Goal: Task Accomplishment & Management: Complete application form

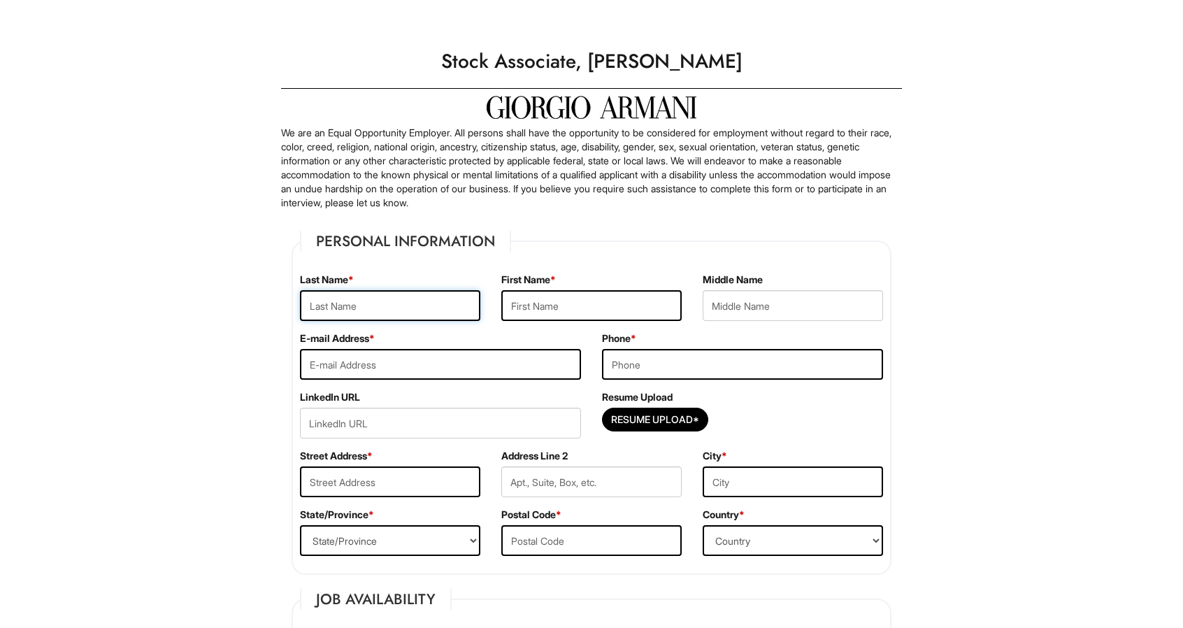
click at [344, 311] on input "text" at bounding box center [390, 305] width 180 height 31
type input "Pegues"
click at [516, 302] on input "text" at bounding box center [592, 305] width 180 height 31
type input "r"
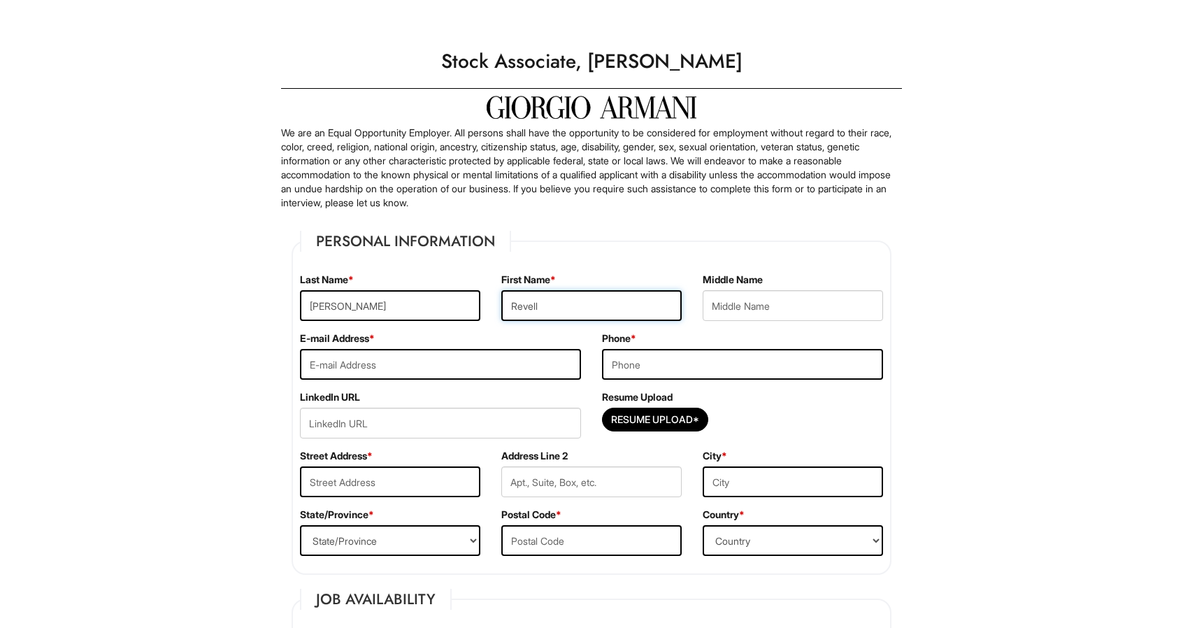
type input "Revell"
click at [404, 378] on input "email" at bounding box center [440, 364] width 281 height 31
type input "revell.pegues1@gmail.com"
click at [755, 365] on input "tel" at bounding box center [742, 364] width 281 height 31
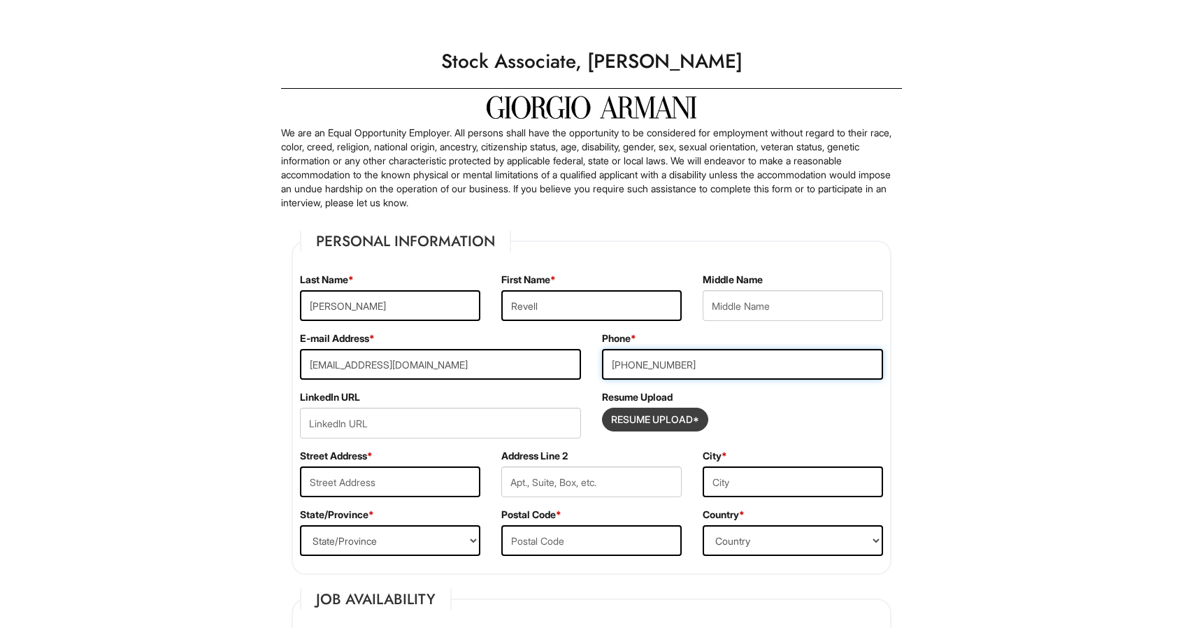
type input "301-433-9984"
click at [667, 419] on input "Resume Upload*" at bounding box center [655, 419] width 105 height 22
type input "C:\fakepath\Resume.pdf"
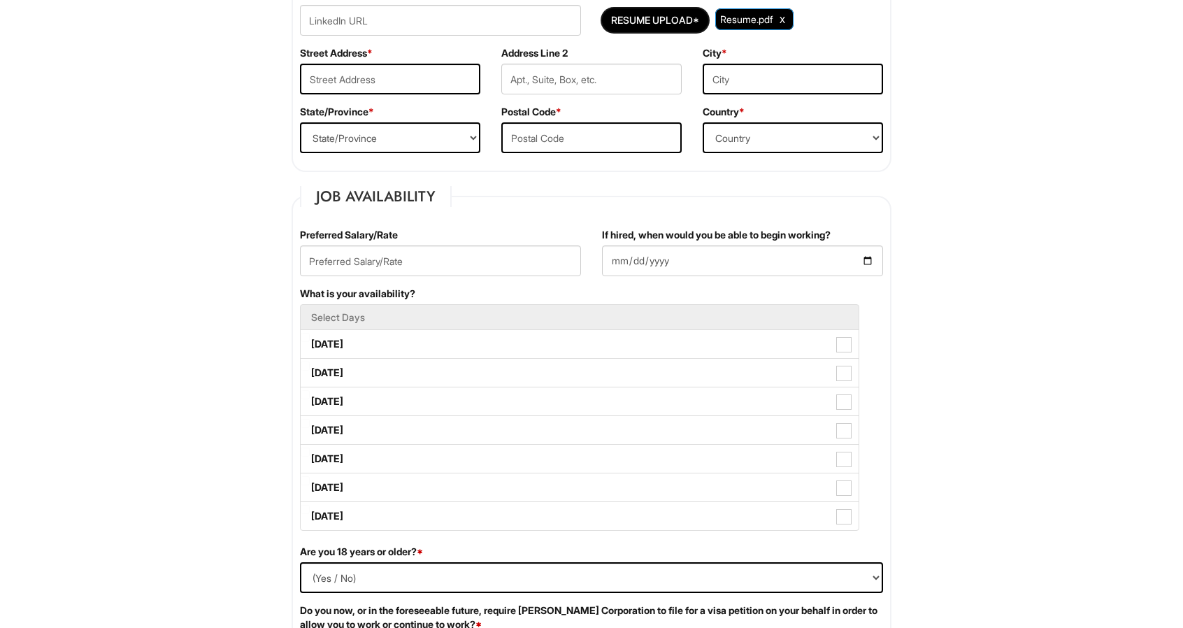
scroll to position [386, 0]
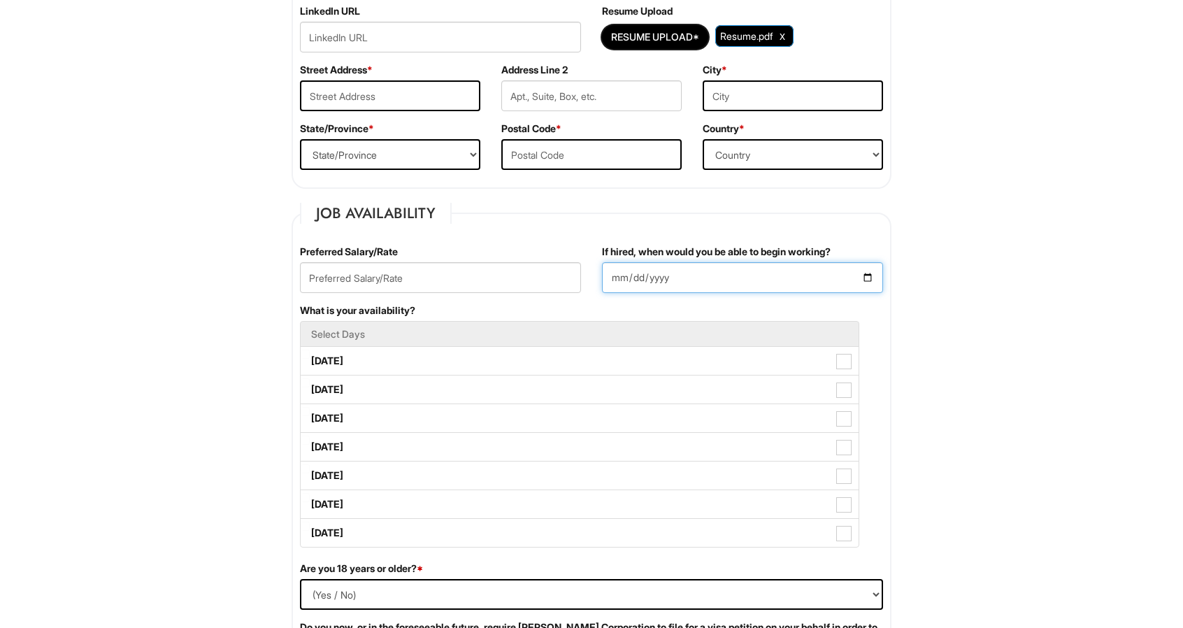
click at [876, 275] on input "If hired, when would you be able to begin working?" at bounding box center [742, 277] width 281 height 31
click at [869, 274] on input "If hired, when would you be able to begin working?" at bounding box center [742, 277] width 281 height 31
type input "2025-09-02"
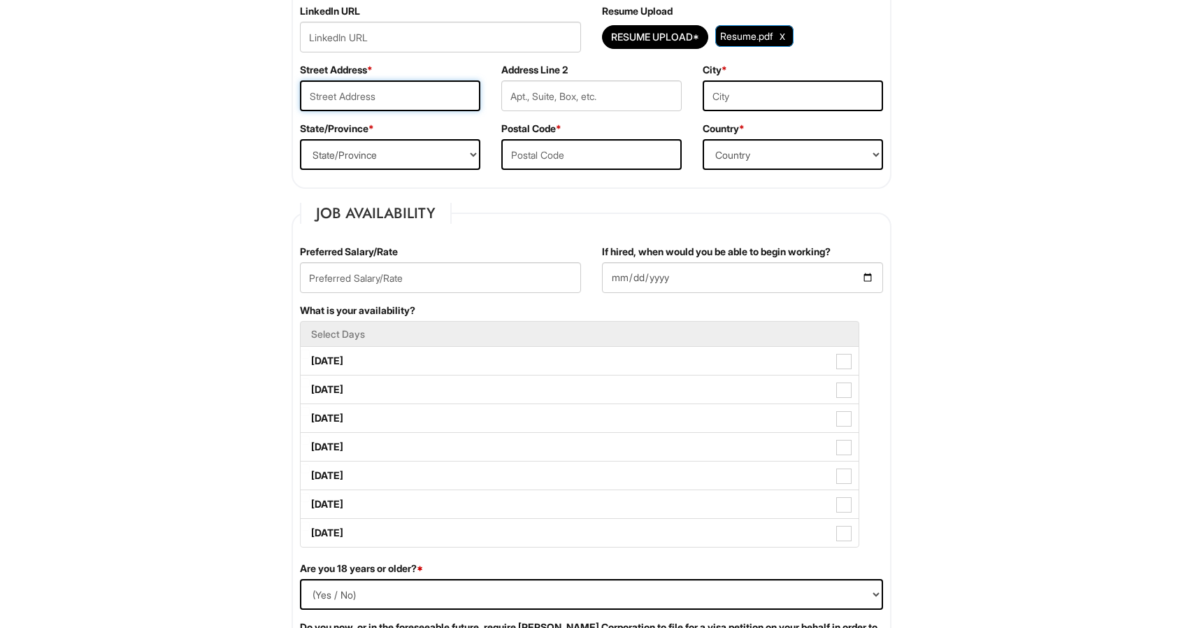
click at [371, 107] on input "text" at bounding box center [390, 95] width 180 height 31
type input "2716 Lorring Dr"
click at [604, 87] on input "text" at bounding box center [592, 95] width 180 height 31
type input "103"
click at [775, 108] on input "text" at bounding box center [793, 95] width 180 height 31
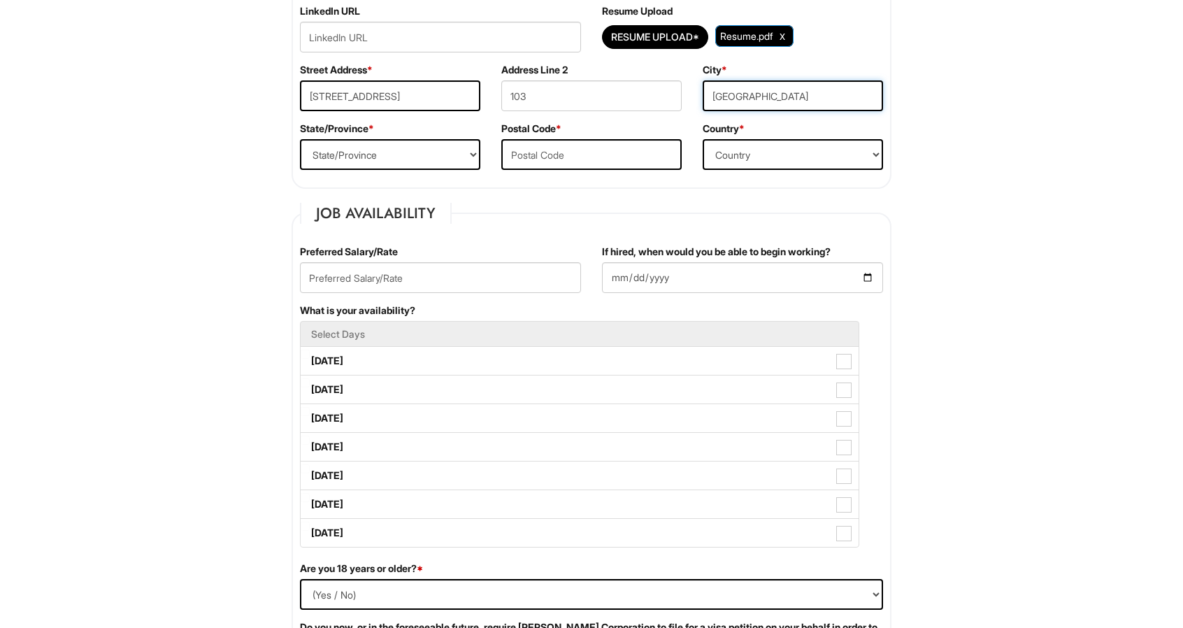
type input "District Heights"
click at [464, 167] on select "State/Province ALABAMA ALASKA ARIZONA ARKANSAS CALIFORNIA COLORADO CONNECTICUT …" at bounding box center [390, 154] width 180 height 31
select select "MD"
click at [300, 139] on select "State/Province ALABAMA ALASKA ARIZONA ARKANSAS CALIFORNIA COLORADO CONNECTICUT …" at bounding box center [390, 154] width 180 height 31
click at [527, 157] on input "text" at bounding box center [592, 154] width 180 height 31
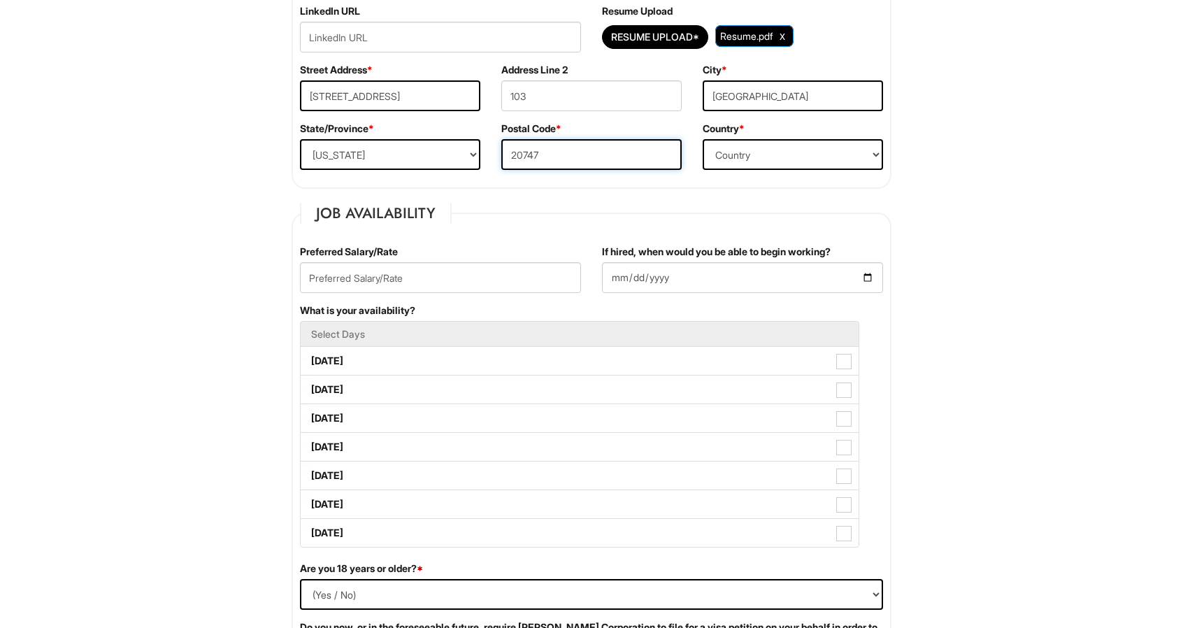
type input "20747"
click at [427, 273] on input "text" at bounding box center [440, 277] width 281 height 31
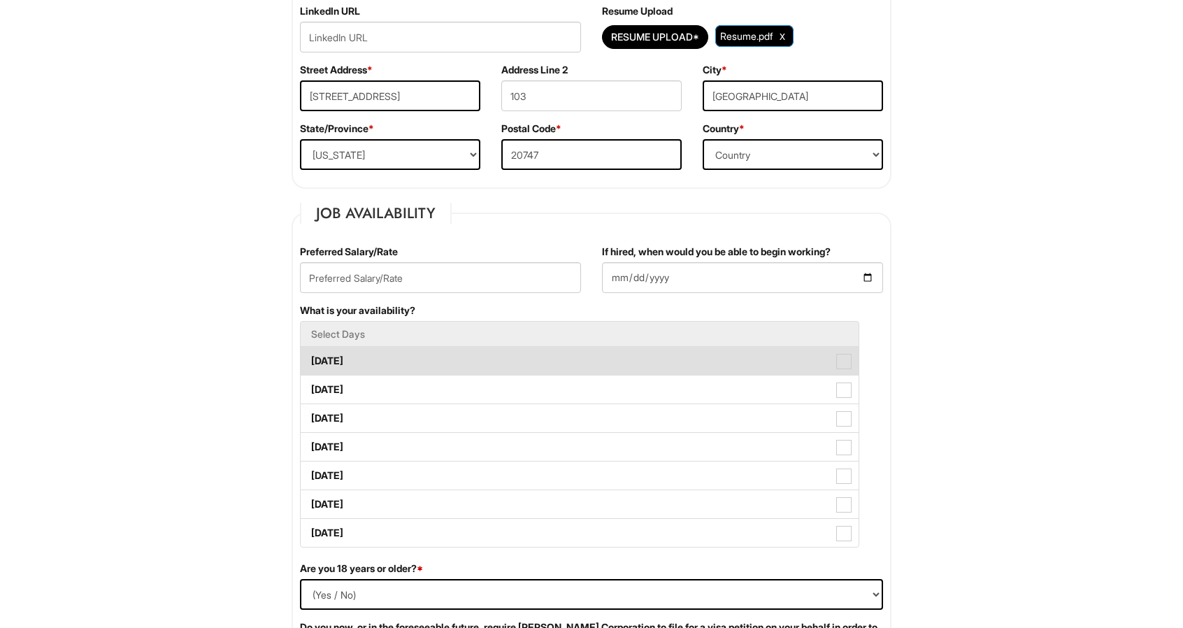
click at [399, 364] on label "Monday" at bounding box center [580, 361] width 558 height 28
click at [310, 359] on Available_Monday "Monday" at bounding box center [305, 354] width 9 height 9
checkbox Available_Monday "true"
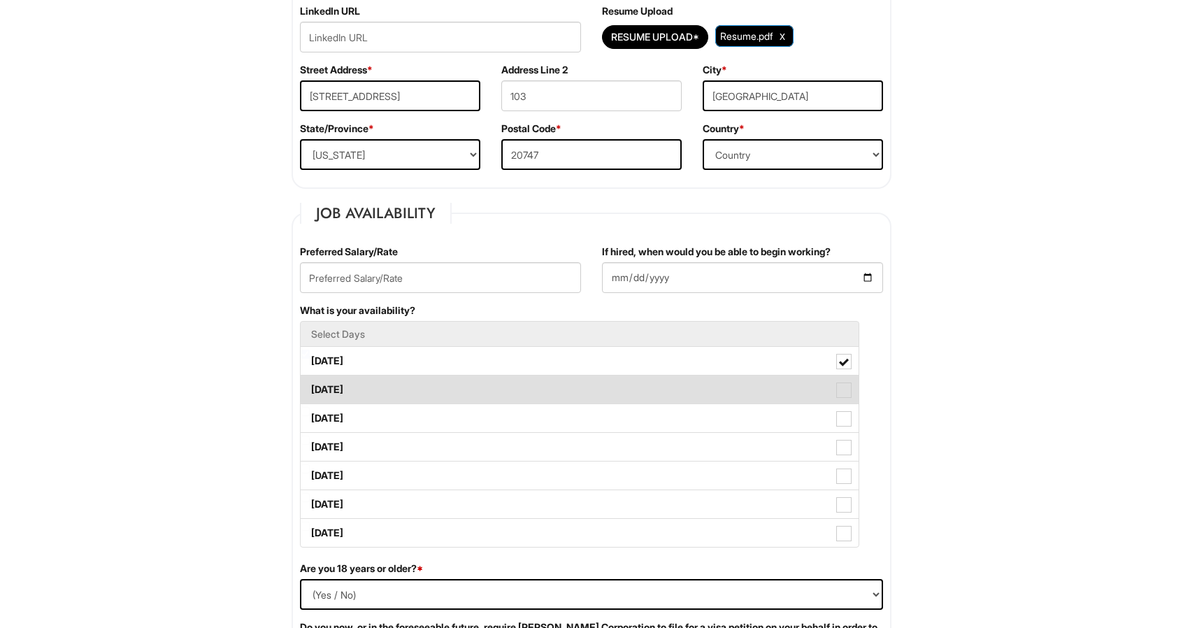
click at [393, 383] on label "Tuesday" at bounding box center [580, 390] width 558 height 28
click at [310, 383] on Available_Tuesday "Tuesday" at bounding box center [305, 382] width 9 height 9
checkbox Available_Tuesday "true"
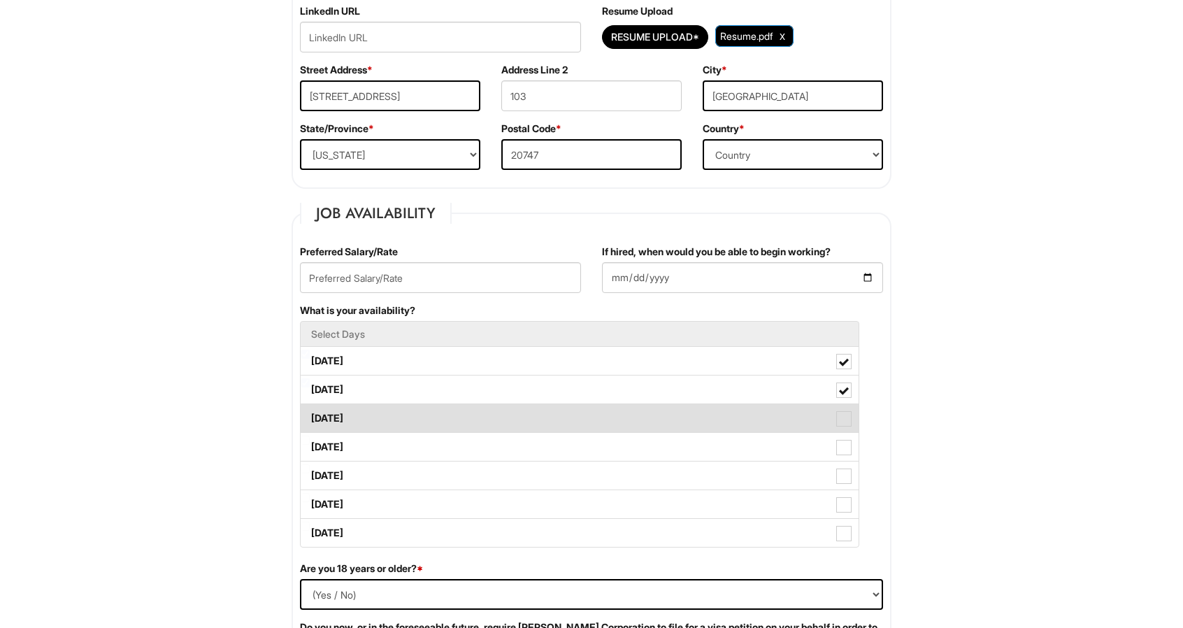
click at [392, 411] on label "Wednesday" at bounding box center [580, 418] width 558 height 28
click at [310, 411] on Available_Wednesday "Wednesday" at bounding box center [305, 411] width 9 height 9
click at [396, 429] on label "Wednesday" at bounding box center [580, 418] width 558 height 28
click at [310, 416] on Available_Wednesday "Wednesday" at bounding box center [305, 411] width 9 height 9
click at [396, 429] on label "Wednesday" at bounding box center [580, 418] width 558 height 28
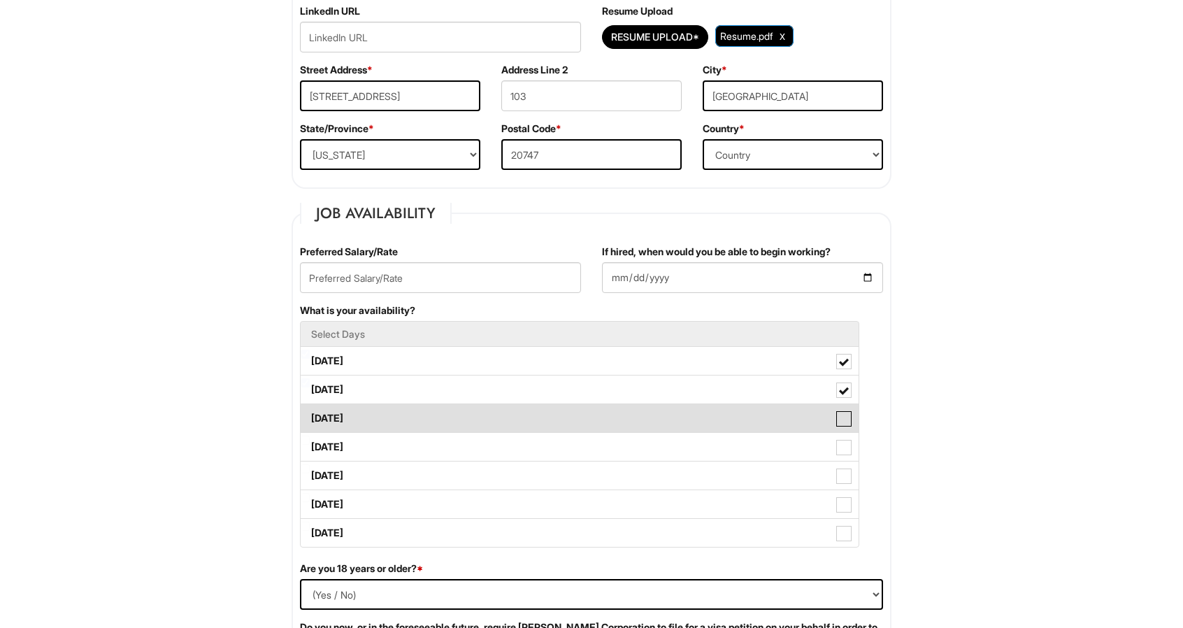
click at [310, 416] on Available_Wednesday "Wednesday" at bounding box center [305, 411] width 9 height 9
checkbox Available_Wednesday "true"
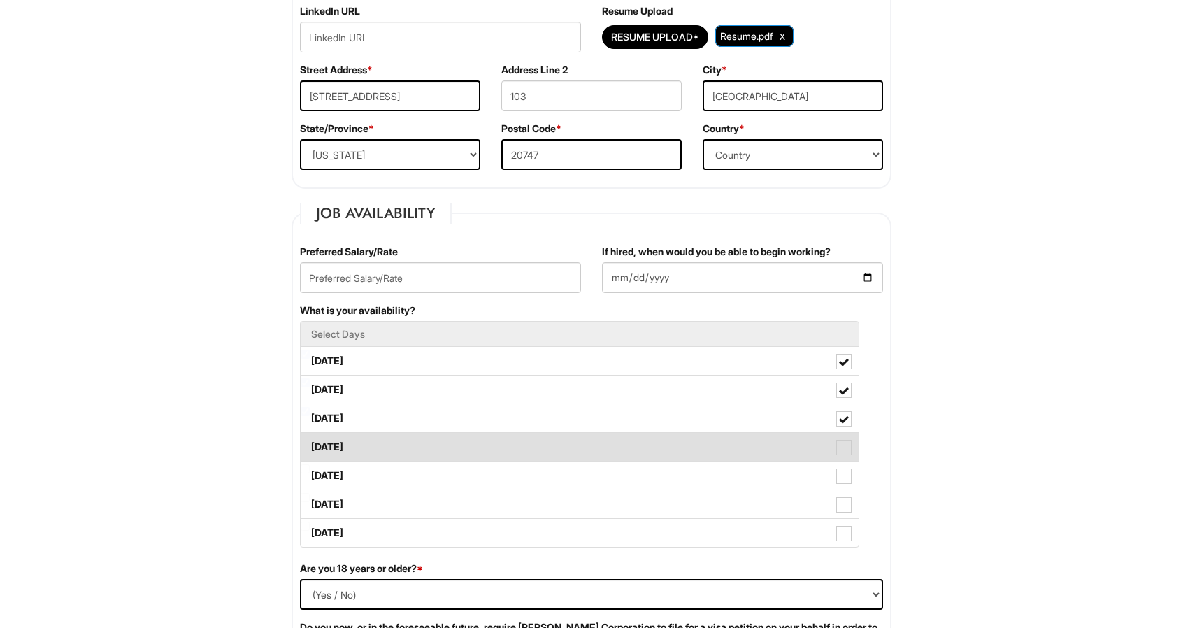
click at [398, 452] on label "Thursday" at bounding box center [580, 447] width 558 height 28
click at [310, 445] on Available_Thursday "Thursday" at bounding box center [305, 440] width 9 height 9
checkbox Available_Thursday "true"
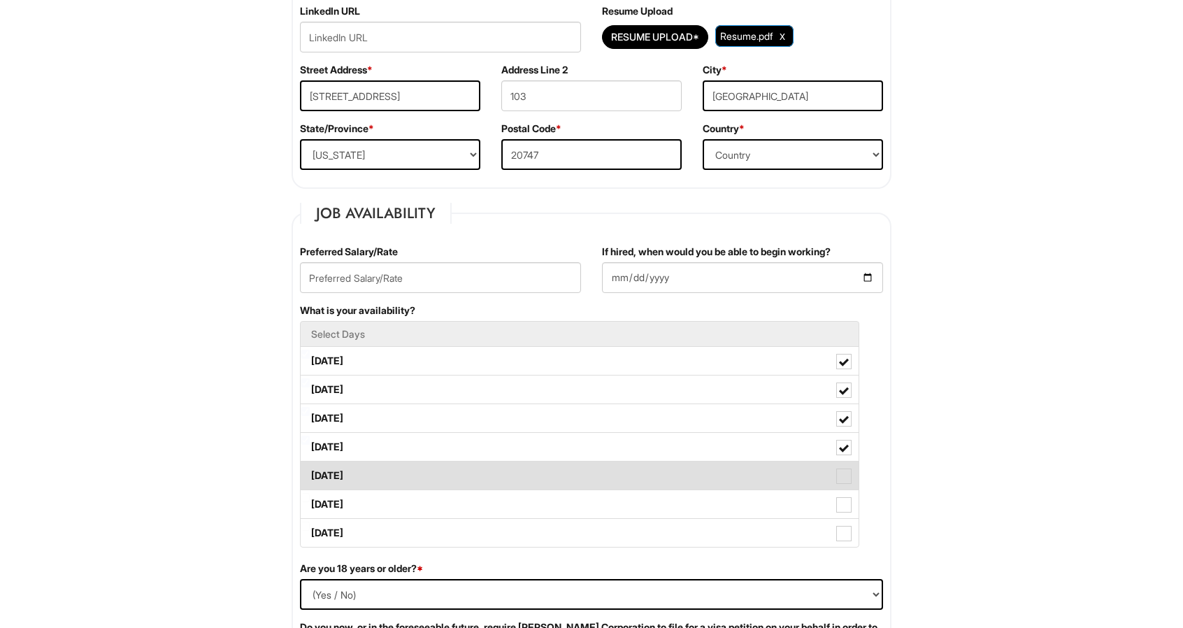
click at [397, 471] on label "Friday" at bounding box center [580, 476] width 558 height 28
click at [310, 471] on Available_Friday "Friday" at bounding box center [305, 468] width 9 height 9
checkbox Available_Friday "true"
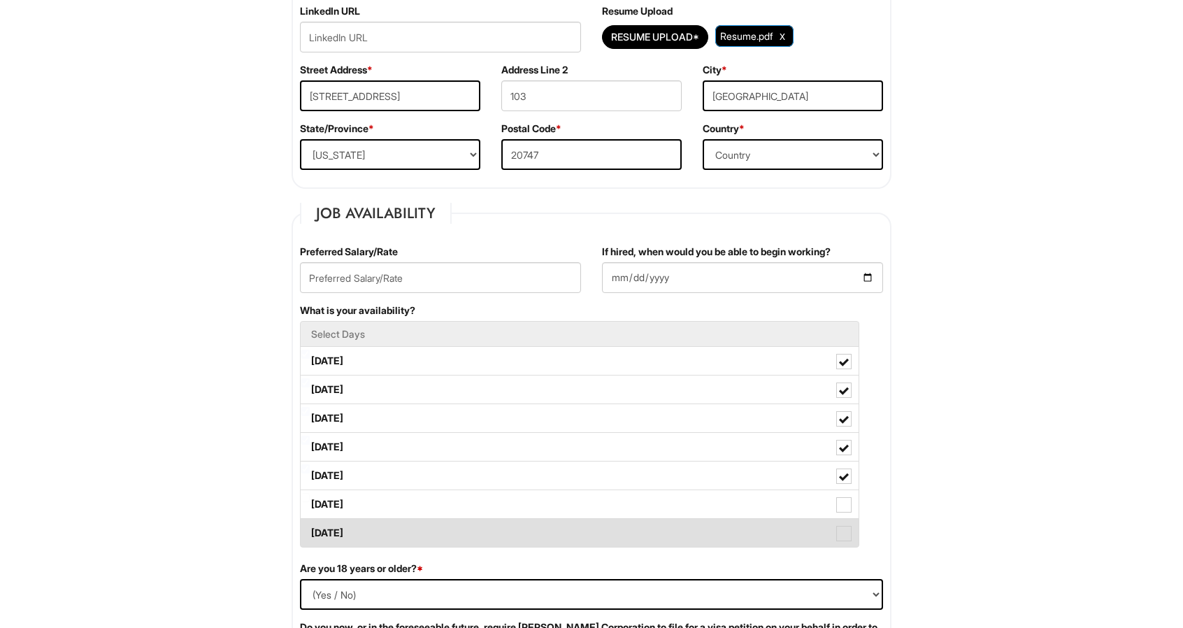
click at [396, 519] on label "Sunday" at bounding box center [580, 533] width 558 height 28
click at [310, 522] on Available_Sunday "Sunday" at bounding box center [305, 526] width 9 height 9
checkbox Available_Sunday "true"
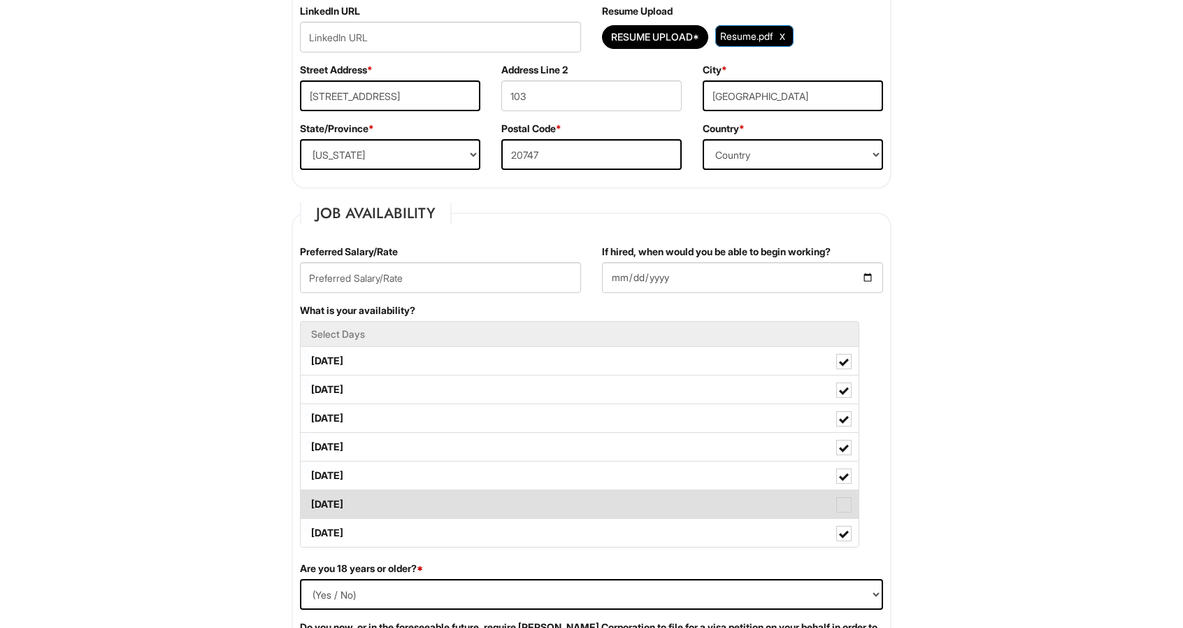
click at [398, 507] on label "Saturday" at bounding box center [580, 504] width 558 height 28
click at [310, 502] on Available_Saturday "Saturday" at bounding box center [305, 497] width 9 height 9
checkbox Available_Saturday "true"
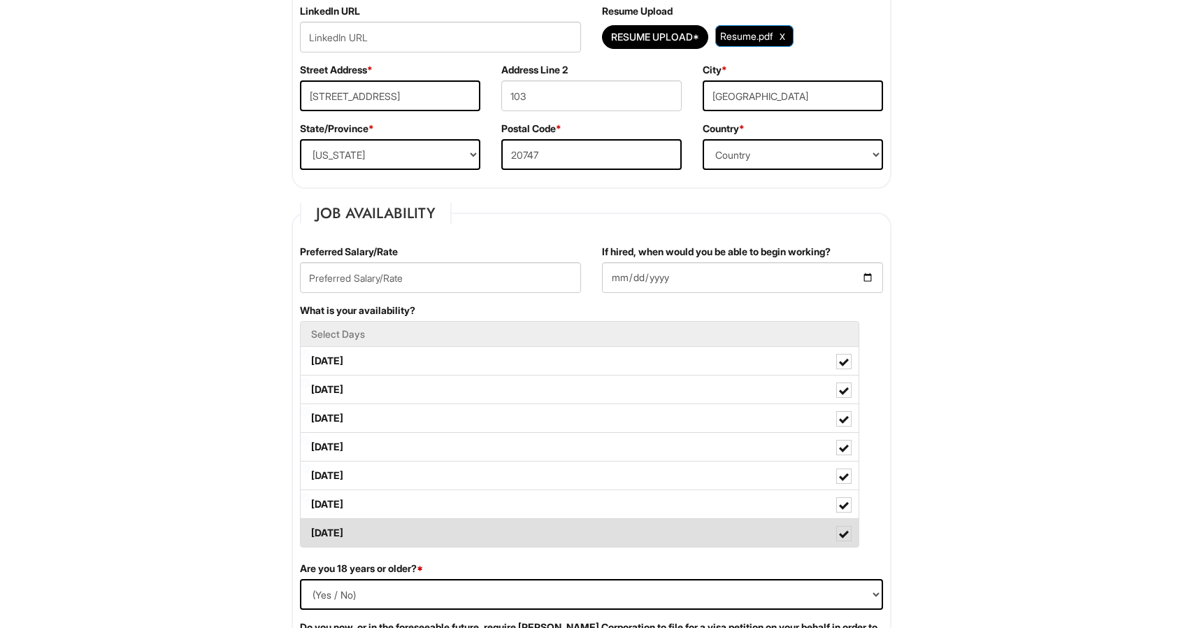
click at [401, 536] on label "Sunday" at bounding box center [580, 533] width 558 height 28
click at [310, 531] on Available_Sunday "Sunday" at bounding box center [305, 526] width 9 height 9
click at [405, 528] on label "Sunday" at bounding box center [580, 533] width 558 height 28
click at [310, 528] on Available_Sunday "Sunday" at bounding box center [305, 526] width 9 height 9
checkbox Available_Sunday "true"
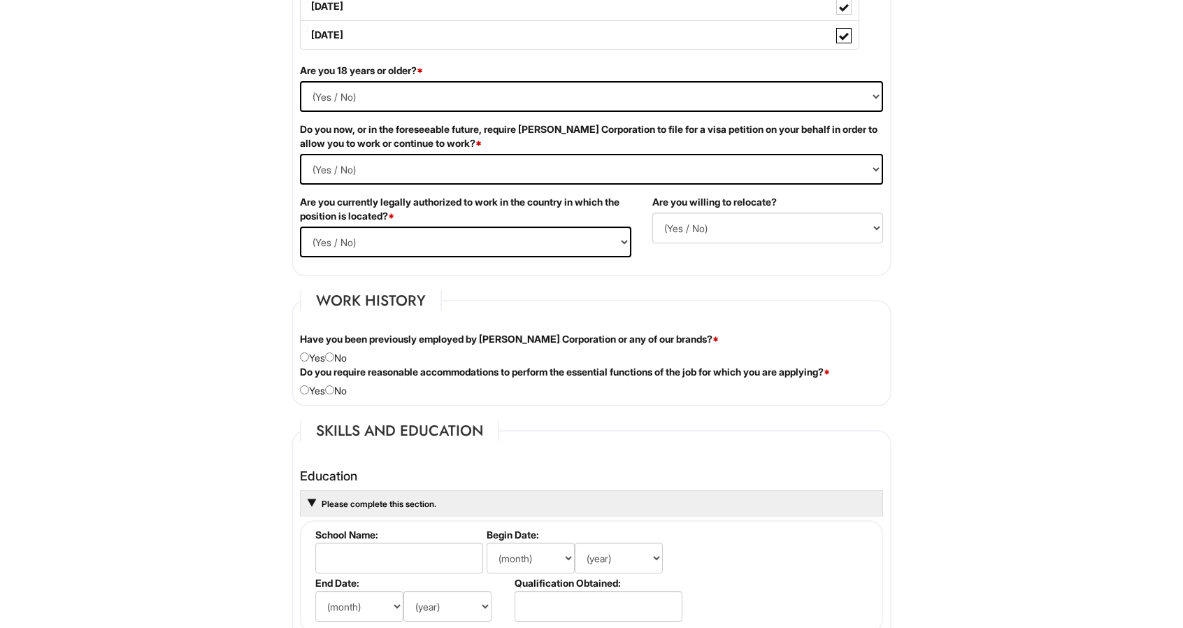
scroll to position [880, 0]
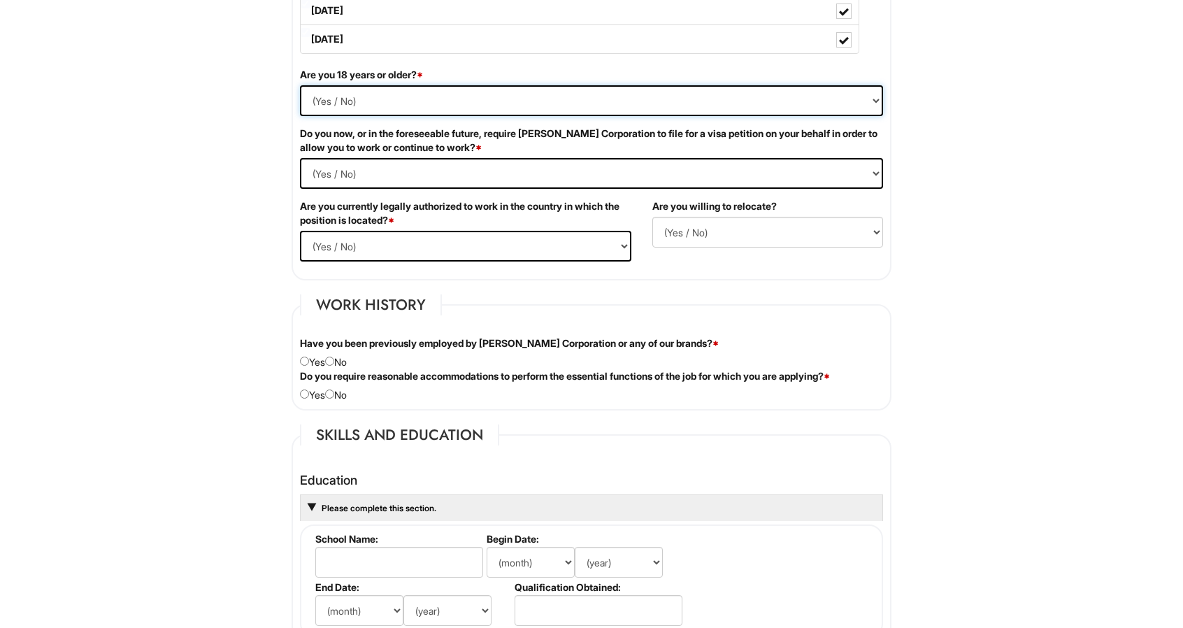
click at [463, 103] on select "(Yes / No) Yes No" at bounding box center [591, 100] width 583 height 31
select select "Yes"
click at [300, 85] on select "(Yes / No) Yes No" at bounding box center [591, 100] width 583 height 31
click at [422, 176] on Required "(Yes / No) Yes No" at bounding box center [591, 173] width 583 height 31
select Required "No"
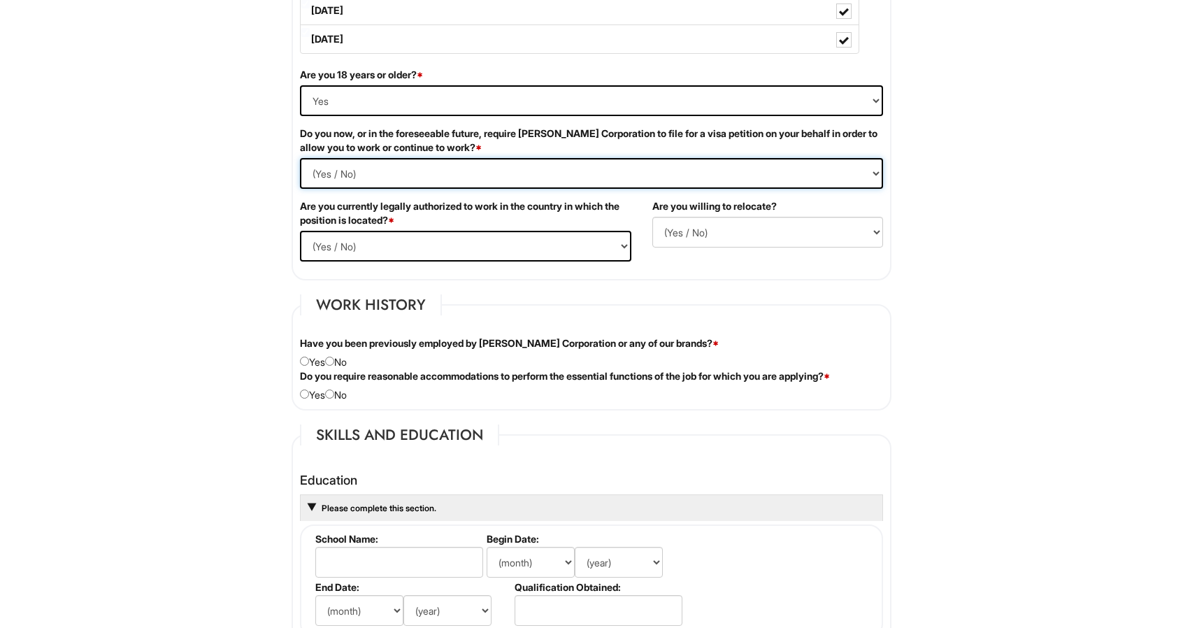
click at [300, 158] on Required "(Yes / No) Yes No" at bounding box center [591, 173] width 583 height 31
click at [485, 243] on select "(Yes / No) Yes No" at bounding box center [466, 246] width 332 height 31
select select "Yes"
click at [300, 231] on select "(Yes / No) Yes No" at bounding box center [466, 246] width 332 height 31
click at [727, 232] on select "(Yes / No) No Yes" at bounding box center [768, 232] width 231 height 31
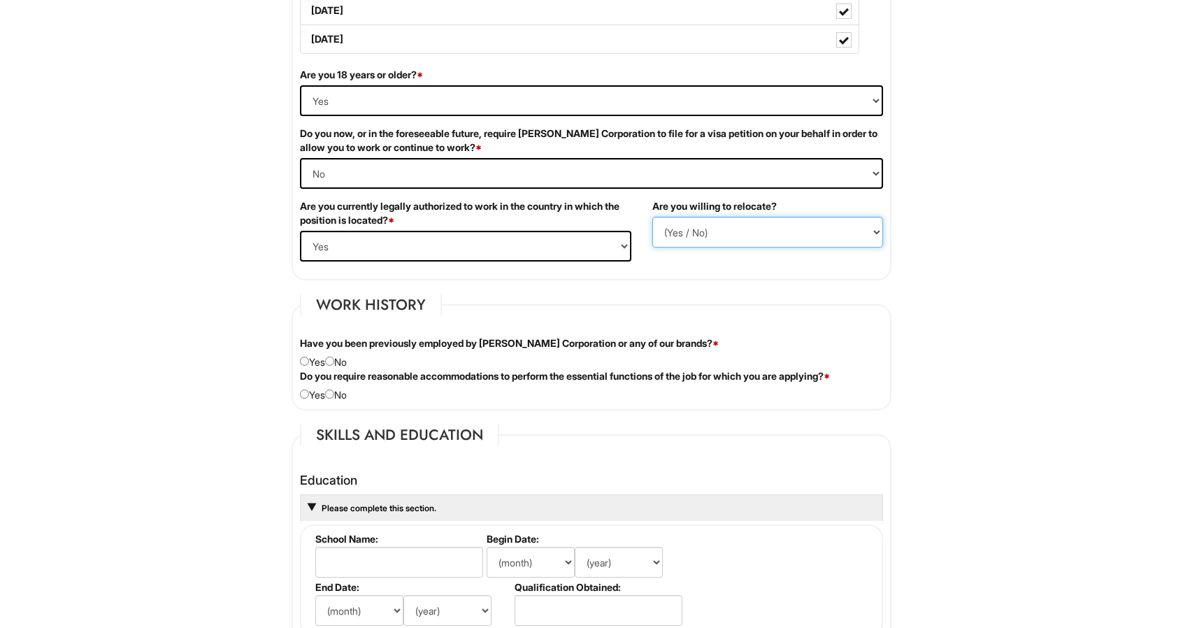
select select "Y"
click at [653, 217] on select "(Yes / No) No Yes" at bounding box center [768, 232] width 231 height 31
click at [341, 358] on div "Have you been previously employed by Giorgio Armani Corporation or any of our b…" at bounding box center [592, 352] width 604 height 33
click at [334, 357] on input "radio" at bounding box center [329, 361] width 9 height 9
radio input "true"
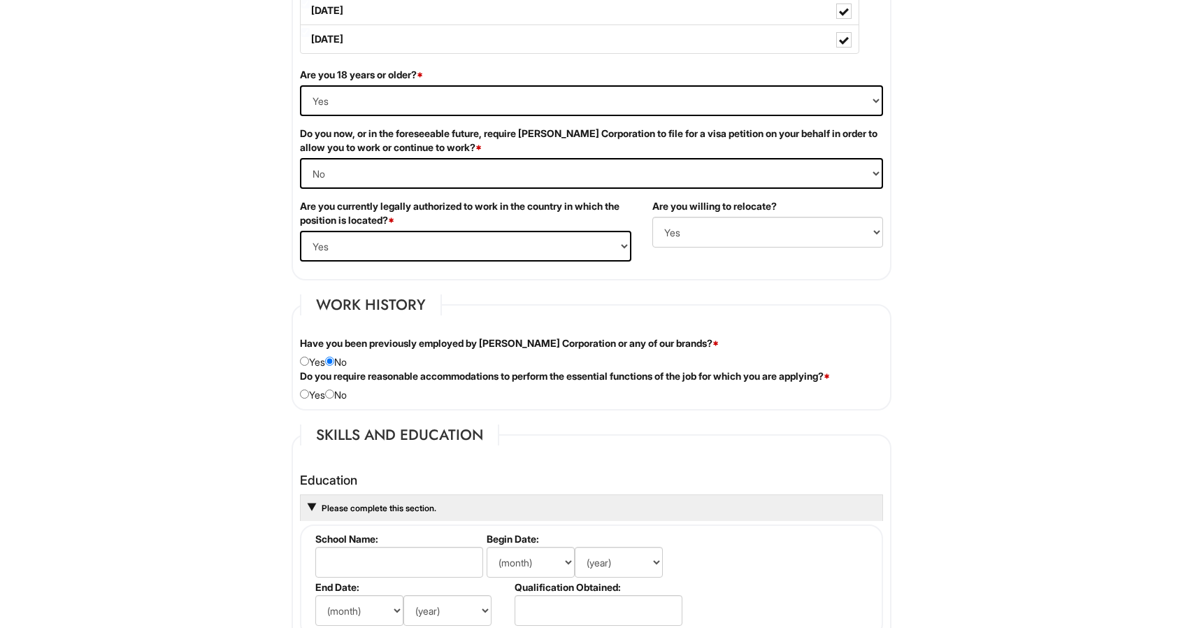
click at [345, 394] on div "Do you require reasonable accommodations to perform the essential functions of …" at bounding box center [592, 385] width 604 height 33
click at [334, 392] on input "radio" at bounding box center [329, 394] width 9 height 9
radio input "true"
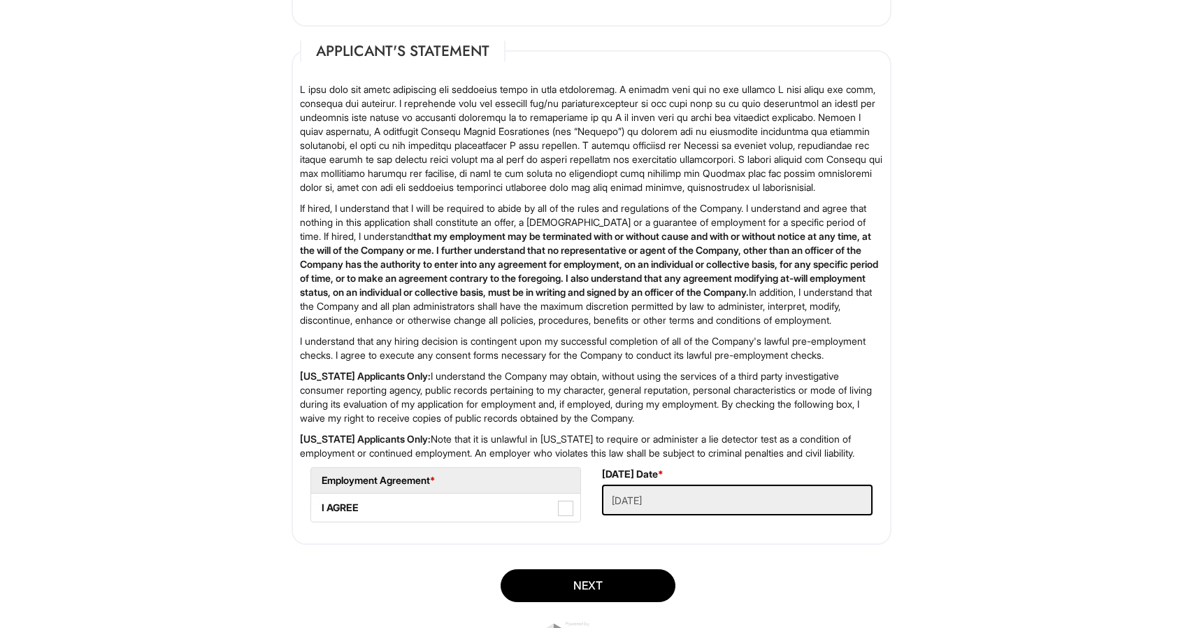
scroll to position [2038, 0]
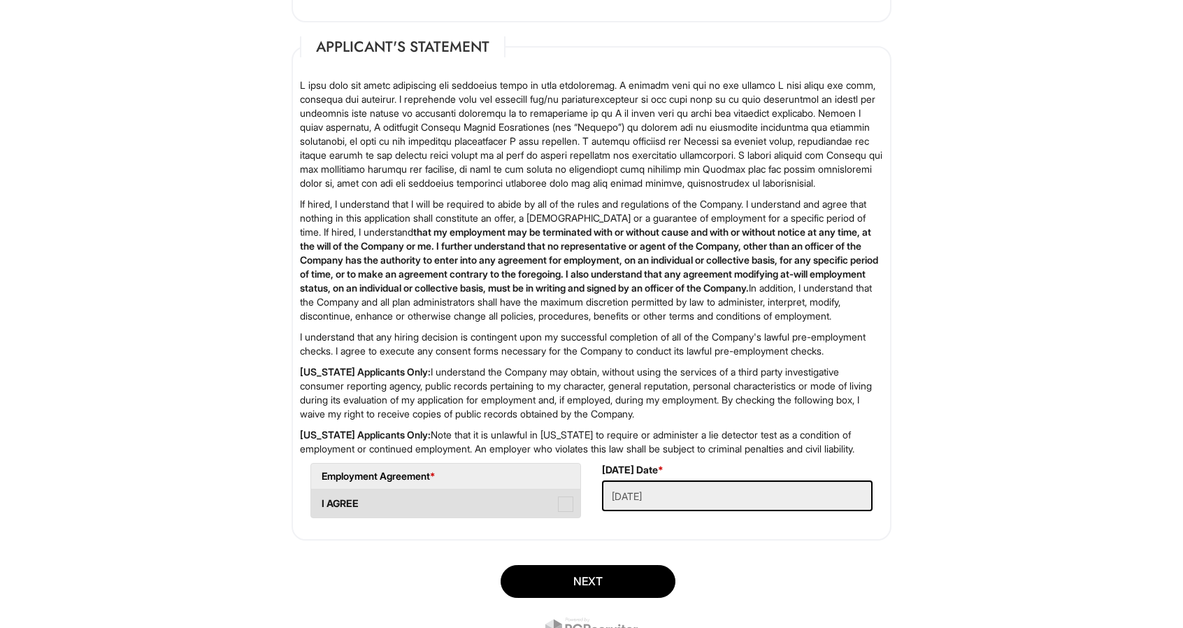
click at [555, 518] on label "I AGREE" at bounding box center [445, 504] width 269 height 28
click at [320, 502] on AGREE "I AGREE" at bounding box center [315, 496] width 9 height 9
checkbox AGREE "true"
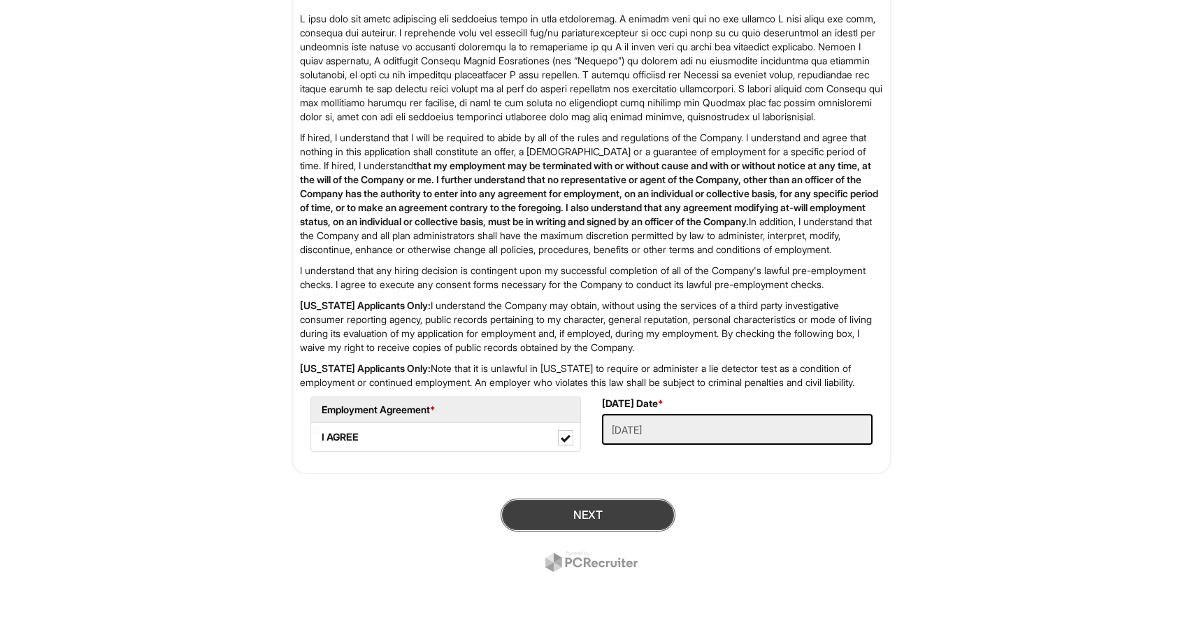
click at [606, 515] on button "Next" at bounding box center [588, 515] width 175 height 33
click at [592, 513] on div "Review Required Fields" at bounding box center [591, 537] width 621 height 98
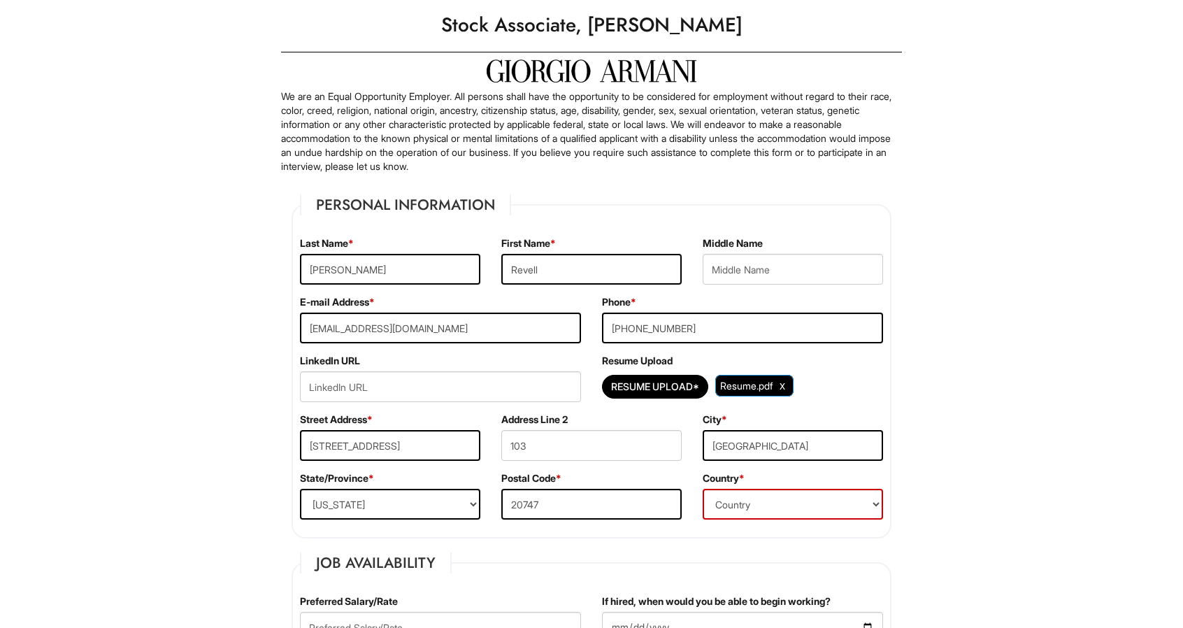
scroll to position [0, 0]
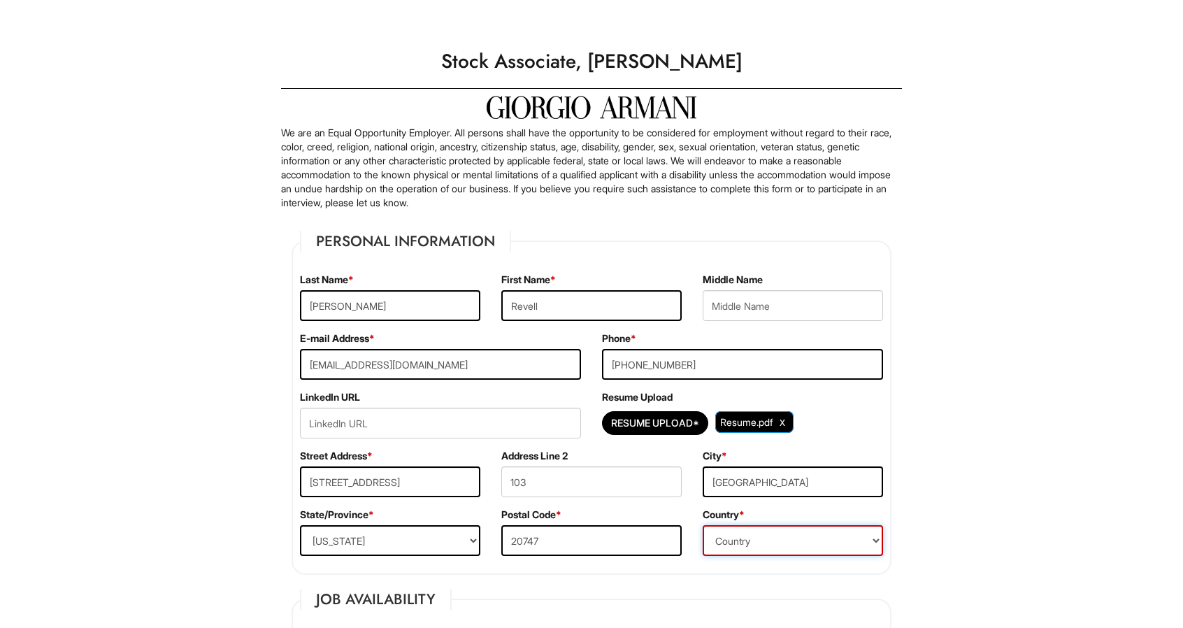
click at [803, 529] on select "Country Afghanistan Albania Algeria American Samoa Andorra Angola Anguilla Anta…" at bounding box center [793, 540] width 180 height 31
select select "United States of America"
click at [703, 525] on select "Country Afghanistan Albania Algeria American Samoa Andorra Angola Anguilla Anta…" at bounding box center [793, 540] width 180 height 31
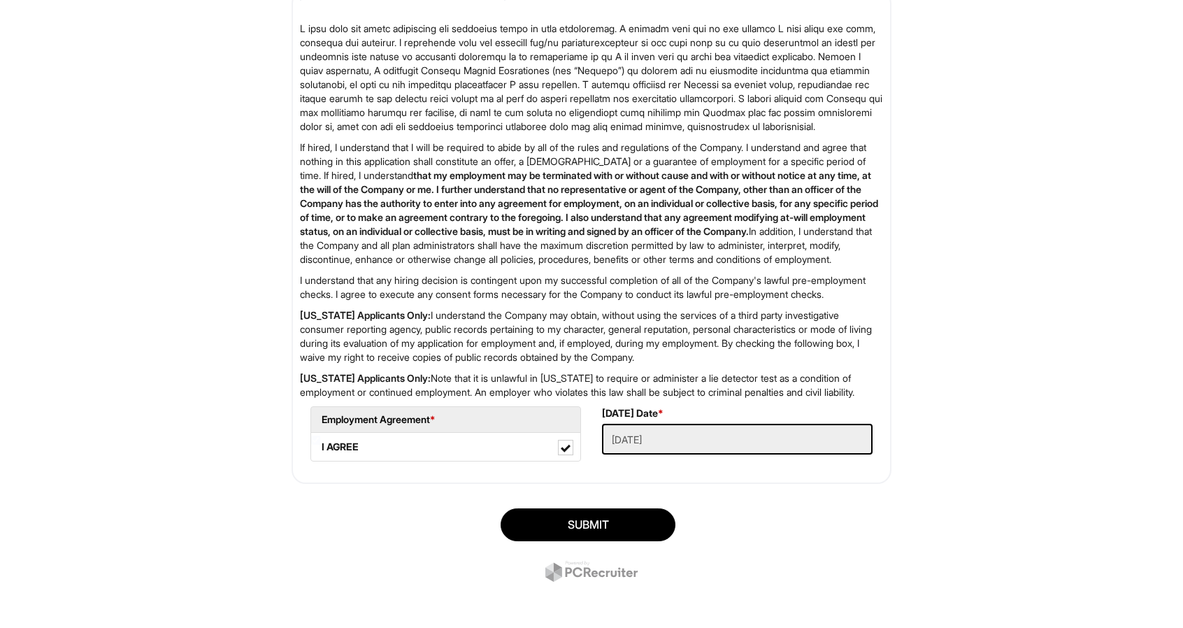
scroll to position [2097, 0]
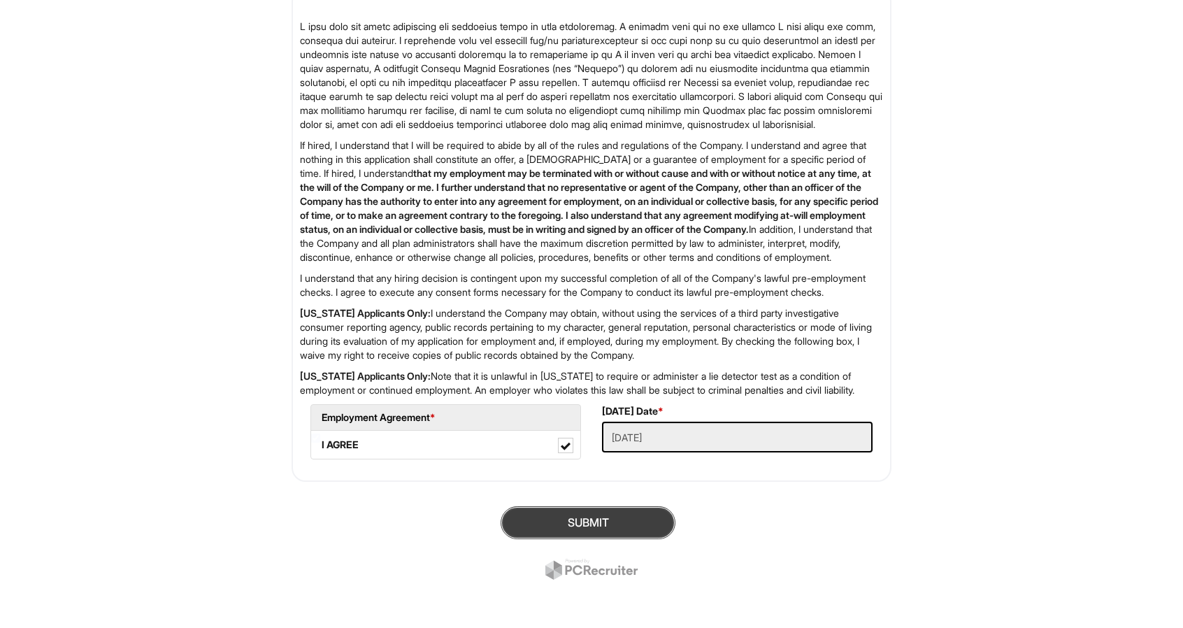
click at [602, 539] on button "SUBMIT" at bounding box center [588, 522] width 175 height 33
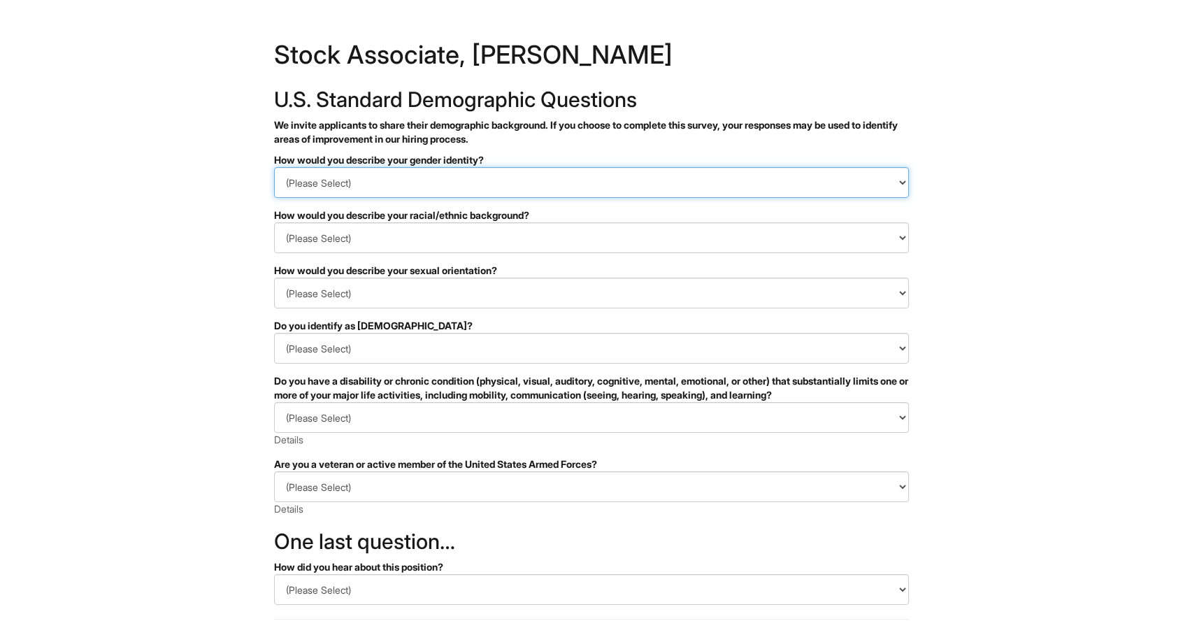
click at [690, 185] on select "(Please Select) Man Woman [DEMOGRAPHIC_DATA] I prefer to self-describe I don't …" at bounding box center [591, 182] width 635 height 31
select select "Man"
click at [274, 167] on select "(Please Select) Man Woman [DEMOGRAPHIC_DATA] I prefer to self-describe I don't …" at bounding box center [591, 182] width 635 height 31
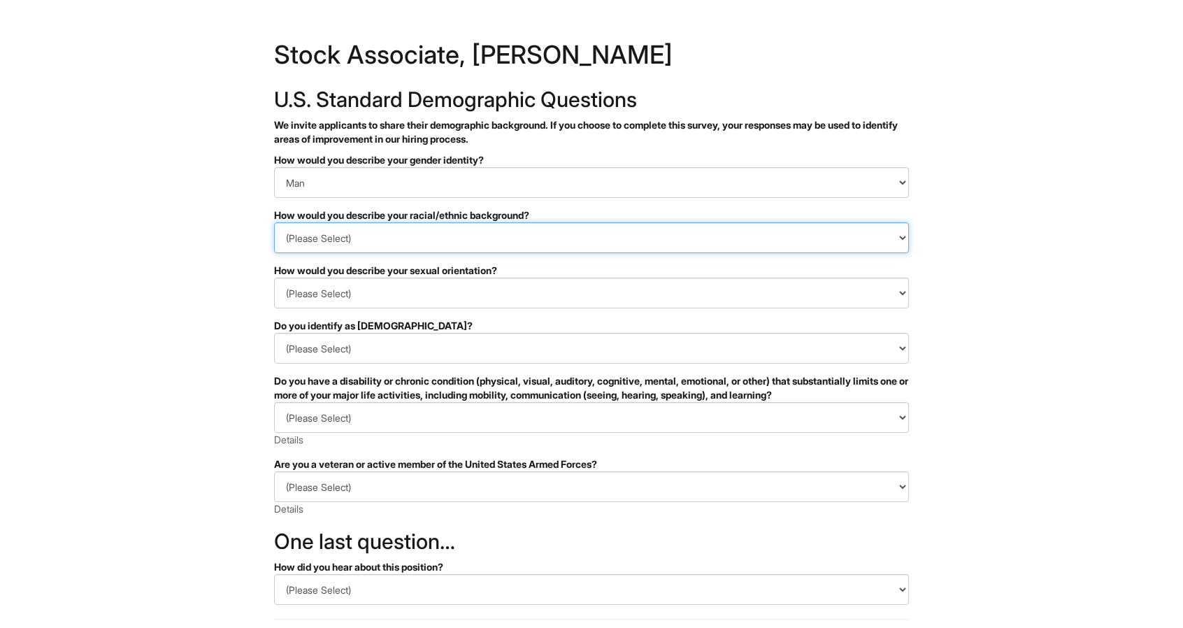
click at [492, 234] on select "(Please Select) [DEMOGRAPHIC_DATA] or of [DEMOGRAPHIC_DATA] descent [DEMOGRAPHI…" at bounding box center [591, 237] width 635 height 31
select select "Black or of [DEMOGRAPHIC_DATA] descent"
click at [274, 222] on select "(Please Select) [DEMOGRAPHIC_DATA] or of [DEMOGRAPHIC_DATA] descent [DEMOGRAPHI…" at bounding box center [591, 237] width 635 height 31
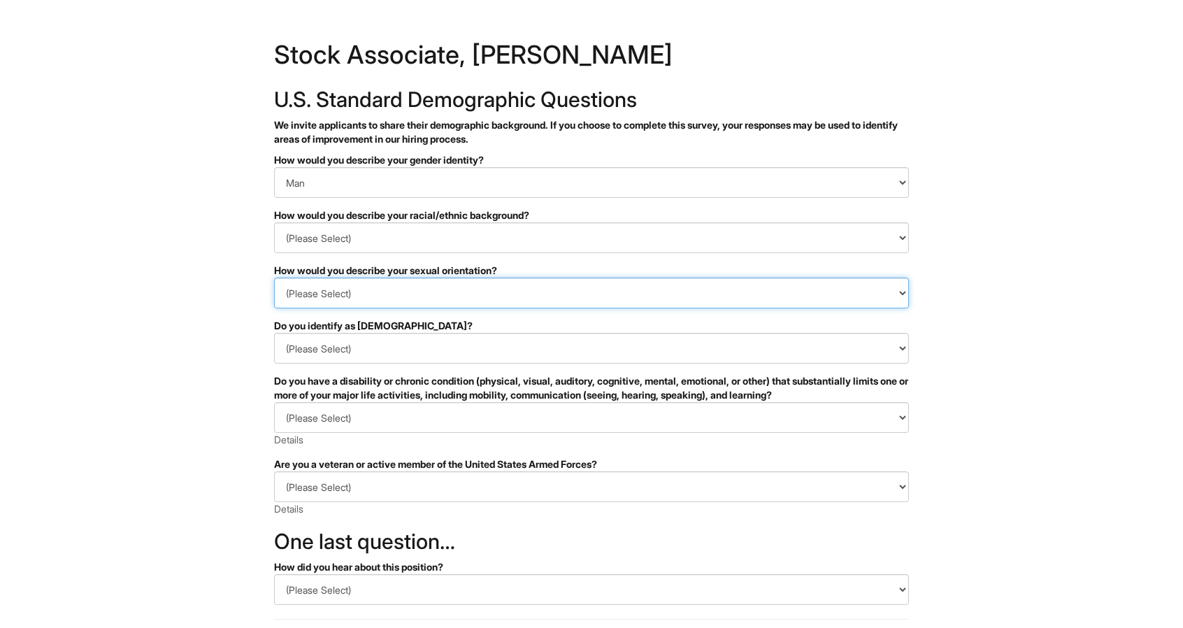
click at [439, 291] on select "(Please Select) [DEMOGRAPHIC_DATA] [DEMOGRAPHIC_DATA] and/or [DEMOGRAPHIC_DATA]…" at bounding box center [591, 293] width 635 height 31
select select "[DEMOGRAPHIC_DATA]"
click at [274, 278] on select "(Please Select) [DEMOGRAPHIC_DATA] [DEMOGRAPHIC_DATA] and/or [DEMOGRAPHIC_DATA]…" at bounding box center [591, 293] width 635 height 31
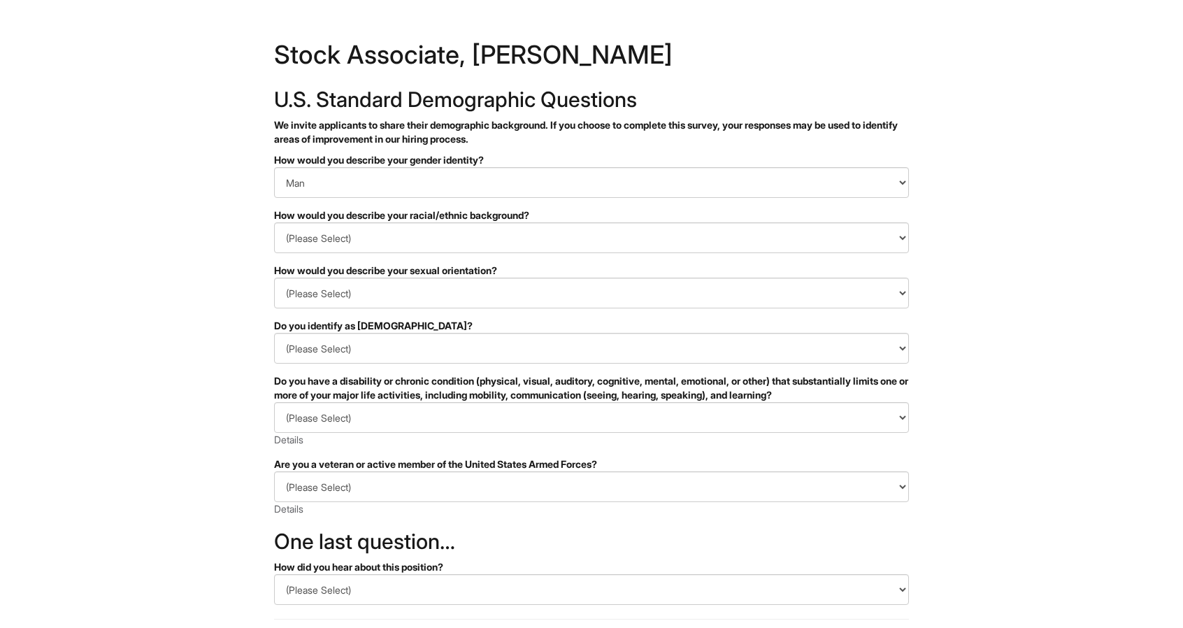
drag, startPoint x: 464, startPoint y: 62, endPoint x: 635, endPoint y: 42, distance: 171.9
click at [635, 42] on h1 "Stock Associate, [PERSON_NAME]" at bounding box center [591, 58] width 635 height 32
copy h1 "[PERSON_NAME]"
click at [404, 354] on select "(Please Select) Yes No I prefer to self-describe I don't wish to answer" at bounding box center [591, 348] width 635 height 31
select select "No"
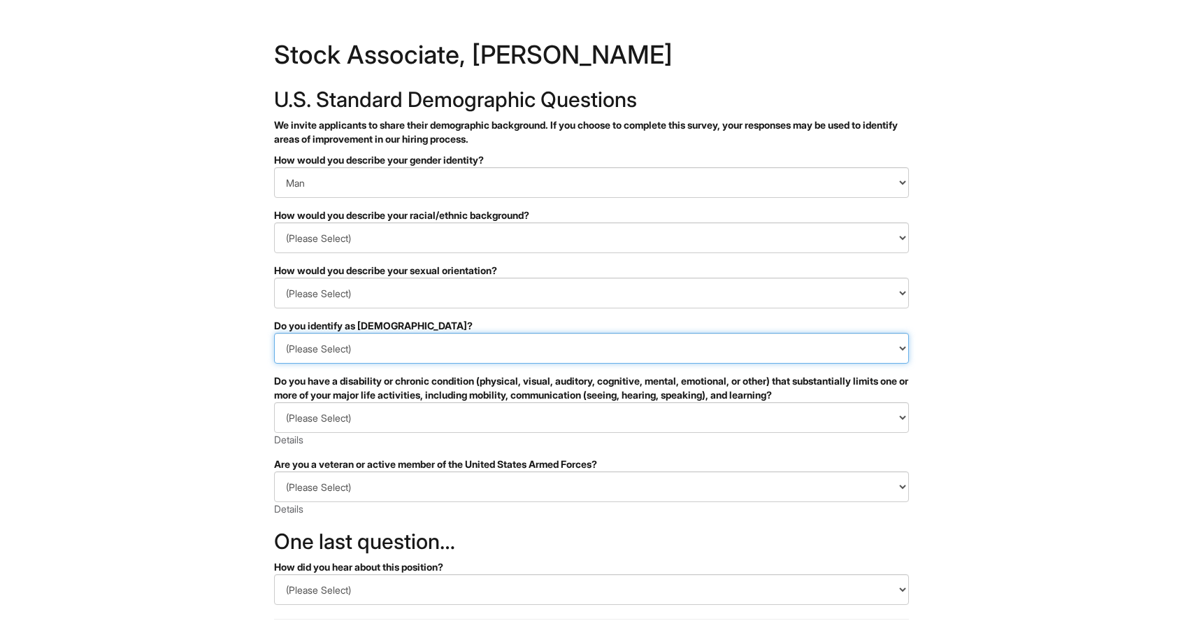
click at [274, 333] on select "(Please Select) Yes No I prefer to self-describe I don't wish to answer" at bounding box center [591, 348] width 635 height 31
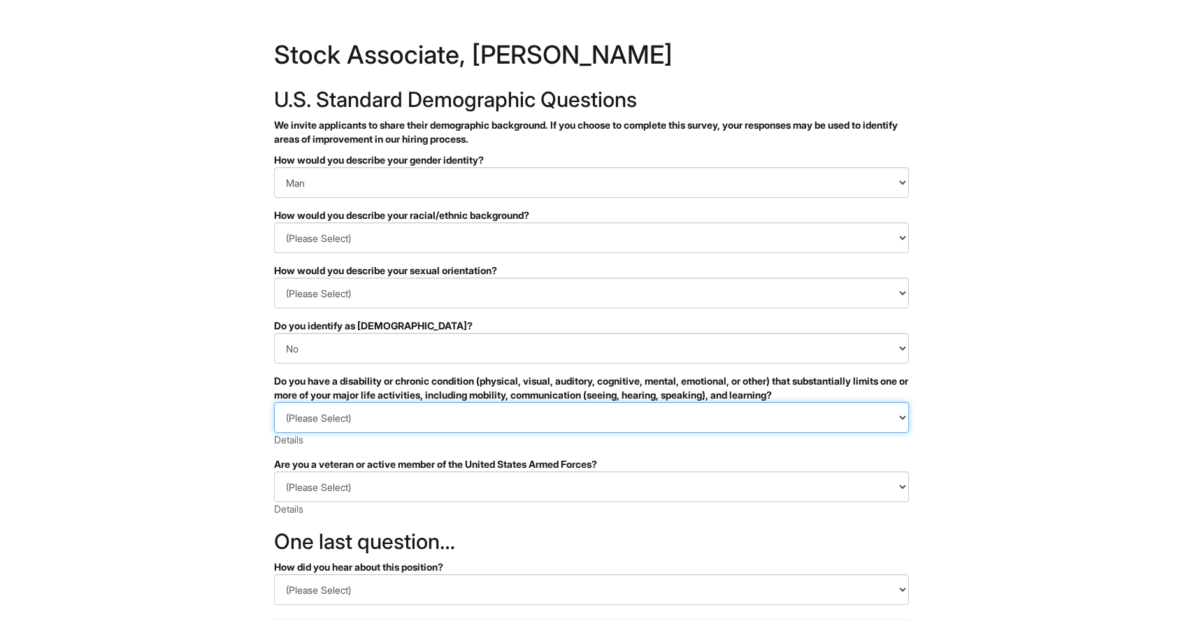
click at [416, 425] on select "(Please Select) YES, I HAVE A DISABILITY (or previously had a disability) NO, I…" at bounding box center [591, 417] width 635 height 31
select select "NO, I DON'T HAVE A DISABILITY"
click at [274, 402] on select "(Please Select) YES, I HAVE A DISABILITY (or previously had a disability) NO, I…" at bounding box center [591, 417] width 635 height 31
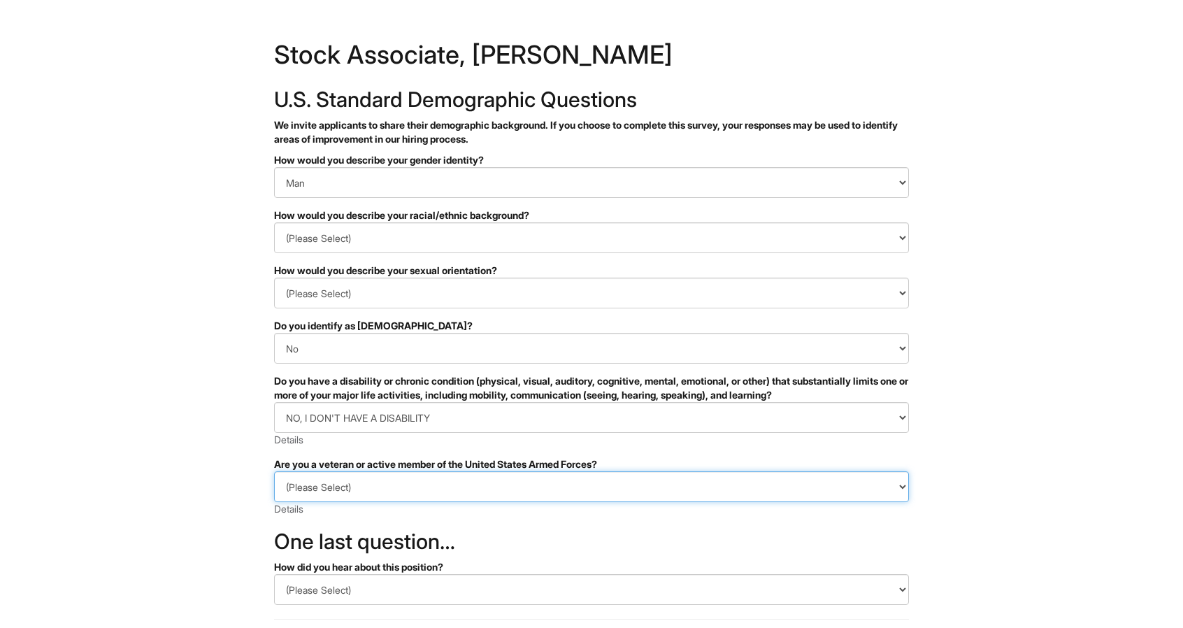
click at [451, 481] on select "(Please Select) I IDENTIFY AS ONE OR MORE OF THE CLASSIFICATIONS OF PROTECTED V…" at bounding box center [591, 486] width 635 height 31
select select "I AM NOT A PROTECTED VETERAN"
click at [274, 471] on select "(Please Select) I IDENTIFY AS ONE OR MORE OF THE CLASSIFICATIONS OF PROTECTED V…" at bounding box center [591, 486] width 635 height 31
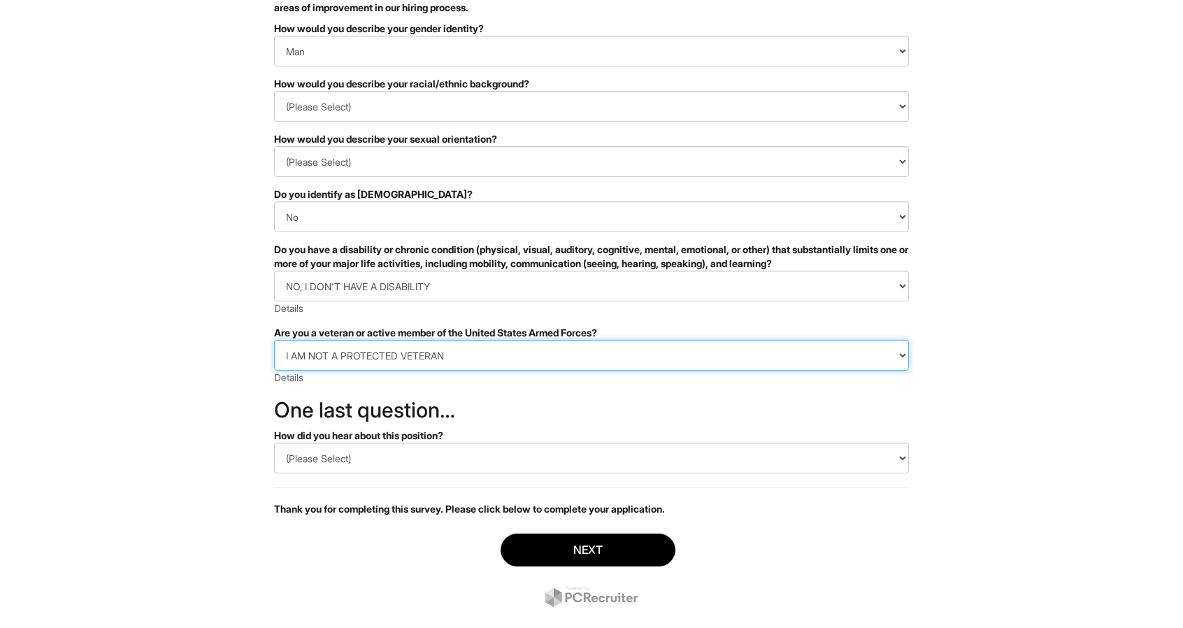
scroll to position [159, 0]
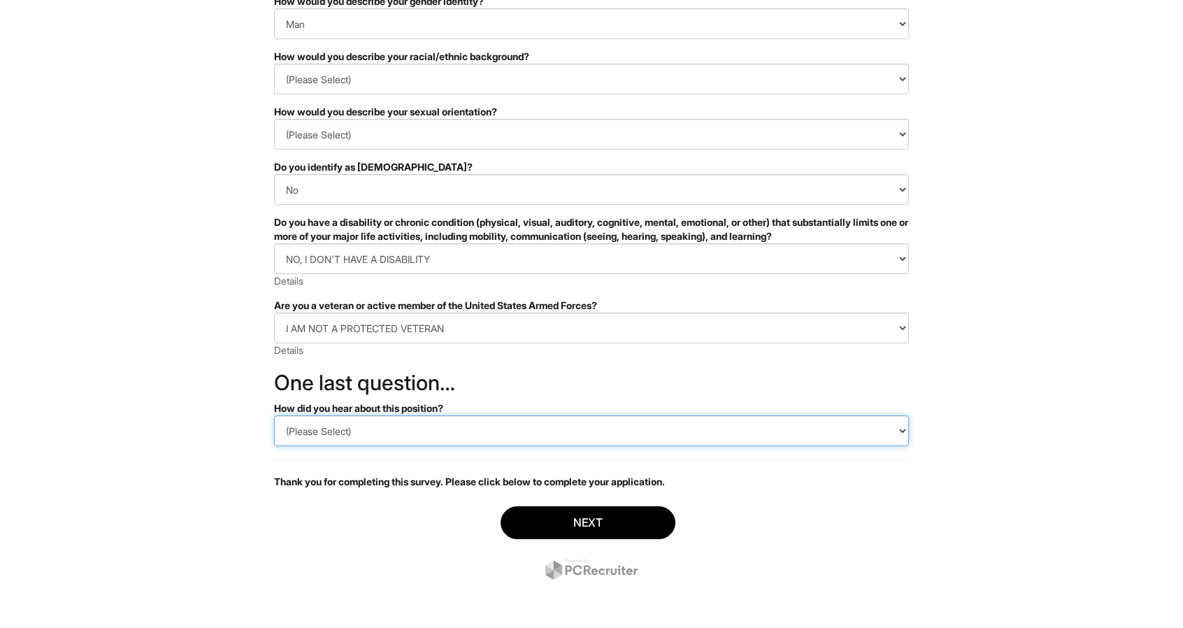
click at [415, 434] on select "(Please Select) CareerBuilder Indeed LinkedIn Monster Referral Other" at bounding box center [591, 430] width 635 height 31
select select "Indeed"
click at [274, 415] on select "(Please Select) CareerBuilder Indeed LinkedIn Monster Referral Other" at bounding box center [591, 430] width 635 height 31
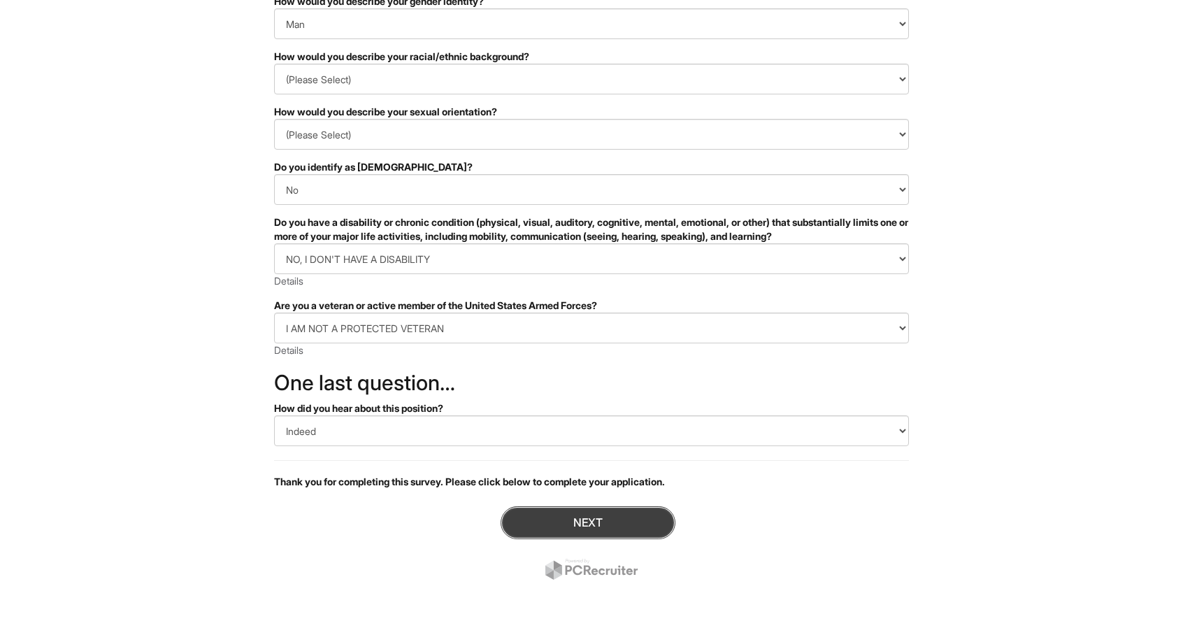
click at [564, 526] on button "Next" at bounding box center [588, 522] width 175 height 33
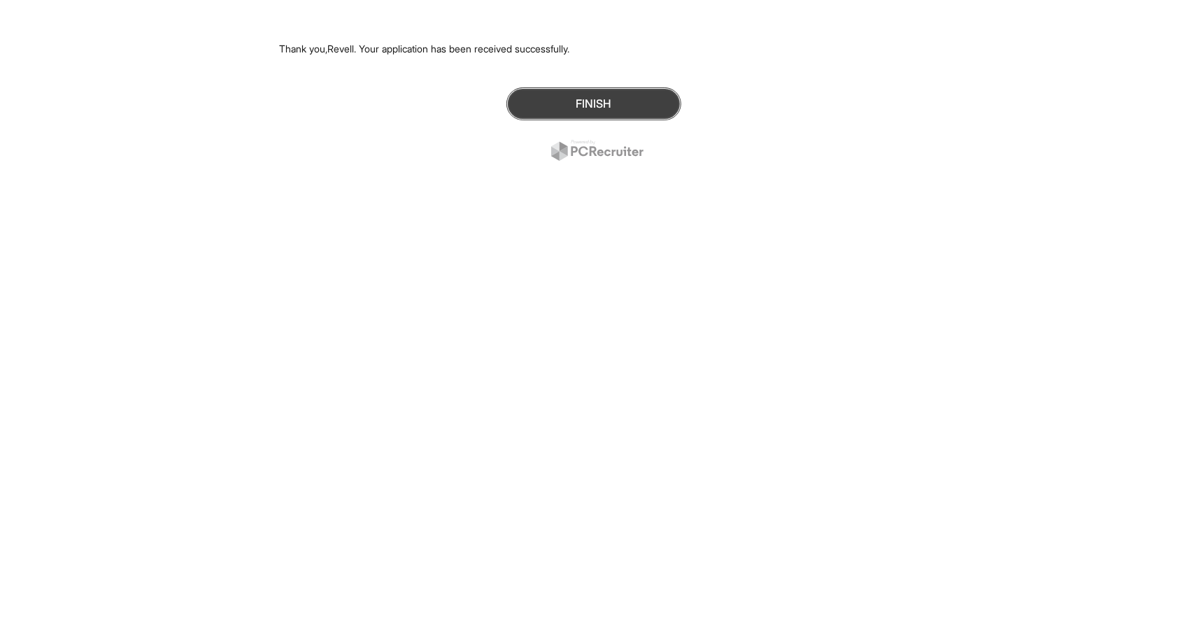
click at [609, 104] on button "Finish" at bounding box center [593, 103] width 175 height 33
